Goal: Check status: Check status

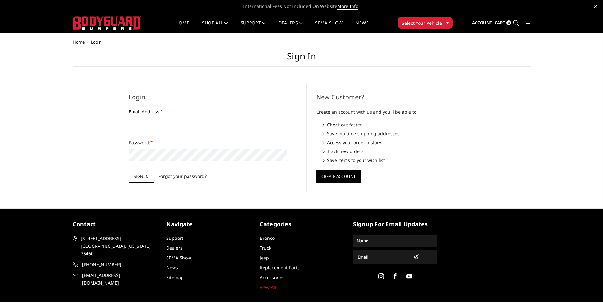
type input "[PERSON_NAME][EMAIL_ADDRESS][DOMAIN_NAME]"
click at [140, 177] on input "Sign in" at bounding box center [141, 176] width 25 height 13
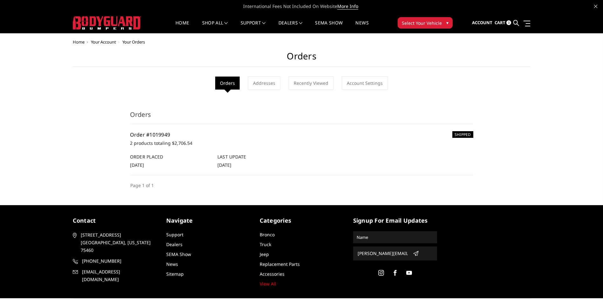
click at [155, 135] on link "Order #1019949" at bounding box center [150, 134] width 40 height 7
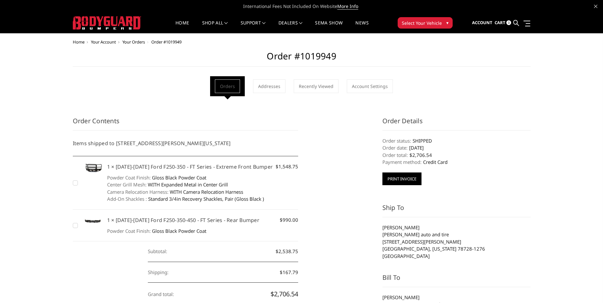
click at [404, 180] on button "Print Invoice" at bounding box center [401, 179] width 39 height 13
